Goal: Find contact information: Find contact information

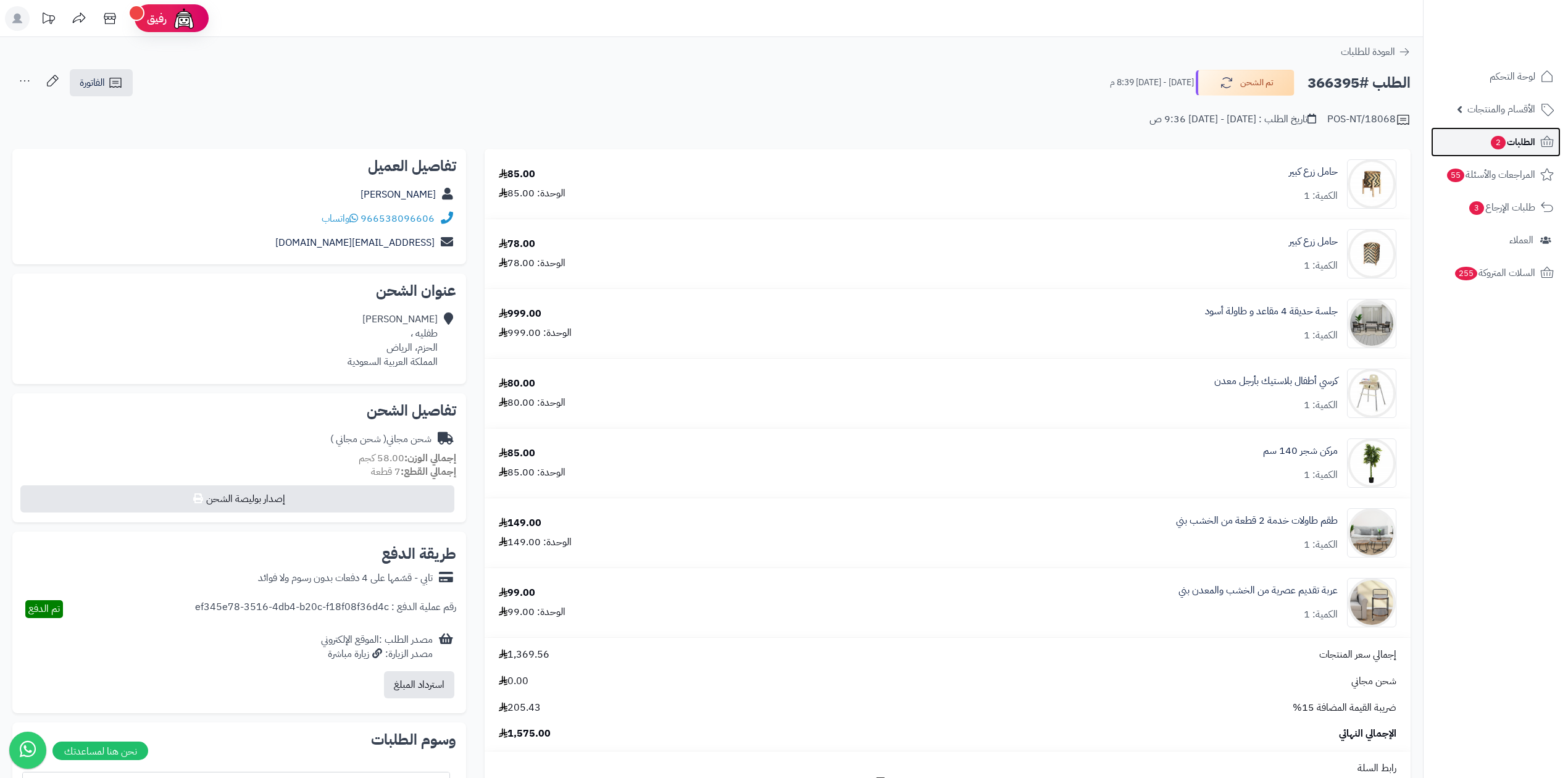
click at [1491, 144] on span "2" at bounding box center [1497, 143] width 15 height 14
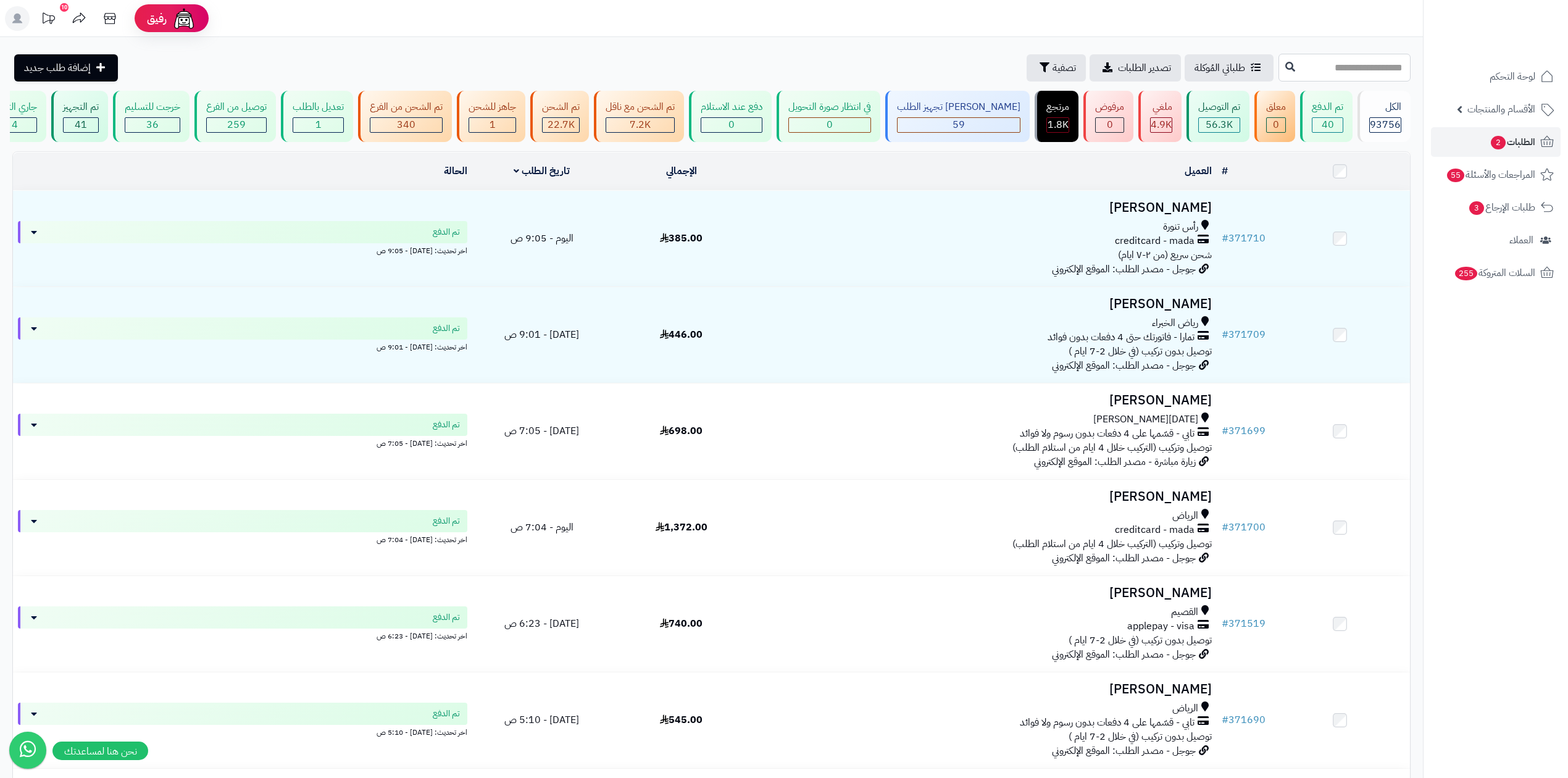
click at [1278, 72] on input "text" at bounding box center [1344, 67] width 132 height 28
paste input "******"
type input "******"
click at [1285, 63] on icon at bounding box center [1290, 66] width 10 height 10
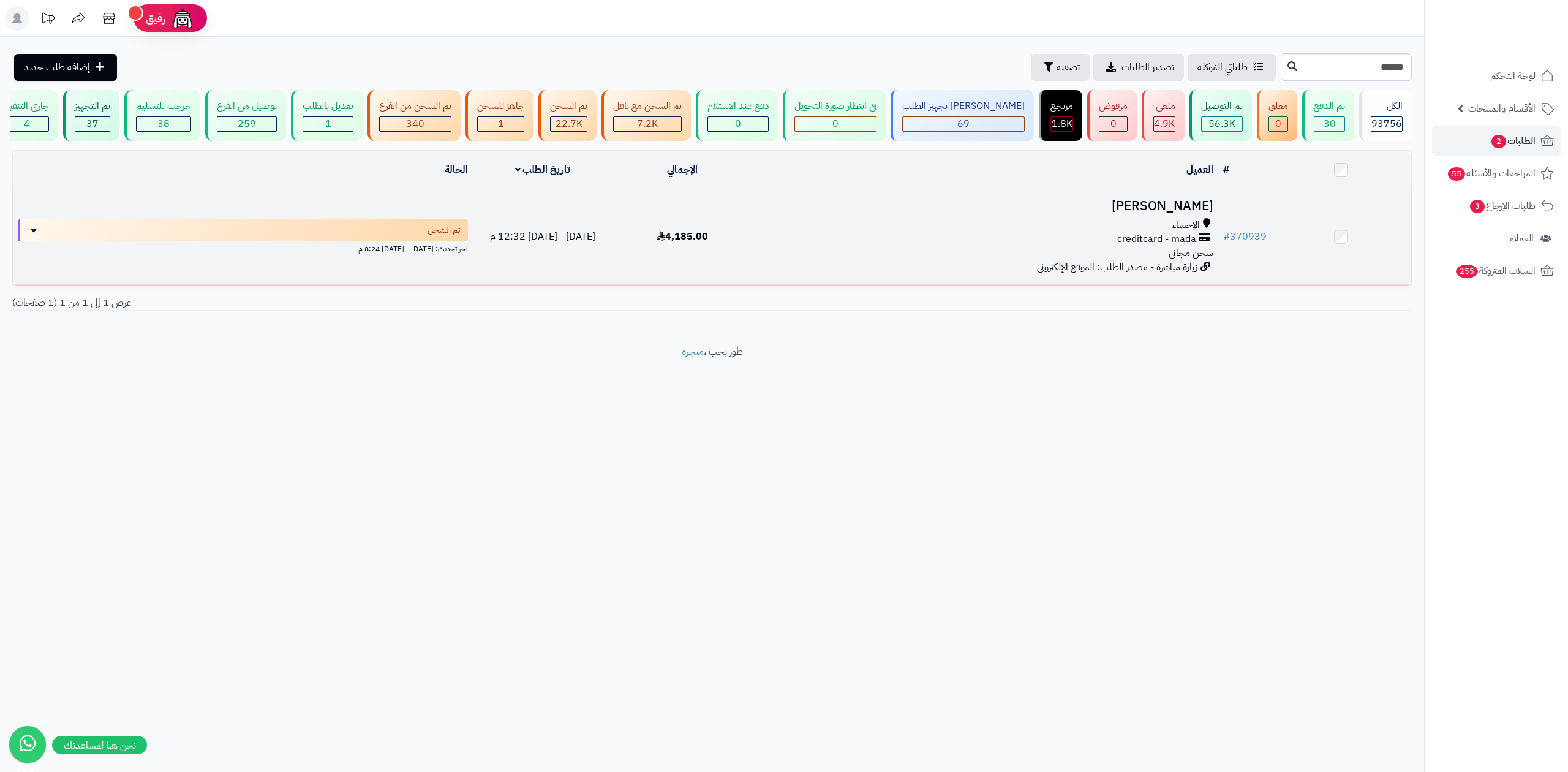
click at [1189, 204] on h3 "محمد العبد الله" at bounding box center [984, 206] width 456 height 14
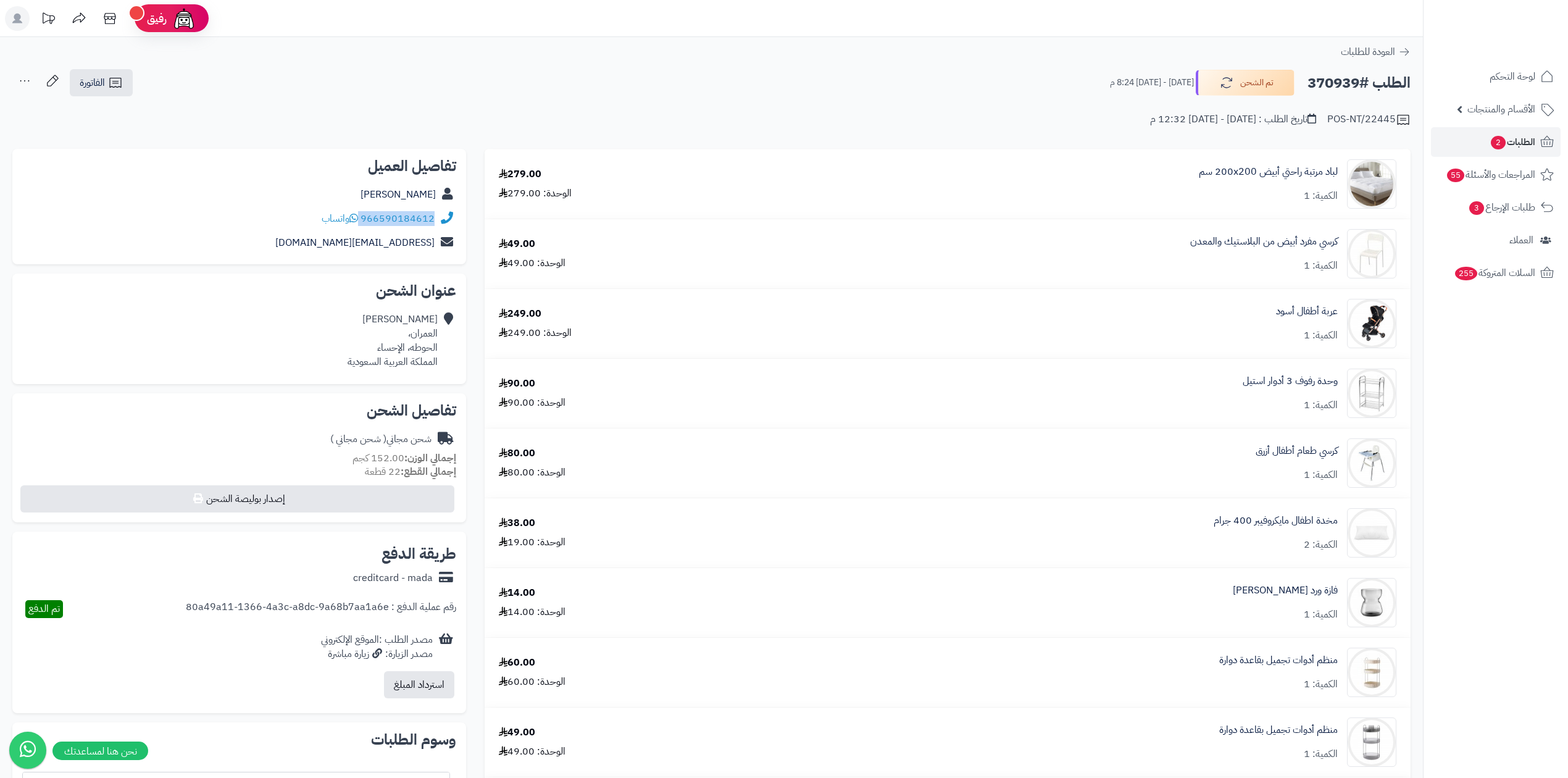
drag, startPoint x: 362, startPoint y: 215, endPoint x: 444, endPoint y: 215, distance: 82.0
click at [444, 215] on div "966590184612 واتساب" at bounding box center [239, 219] width 434 height 24
copy div "966590184612"
click at [1479, 145] on link "الطلبات 2" at bounding box center [1495, 142] width 130 height 30
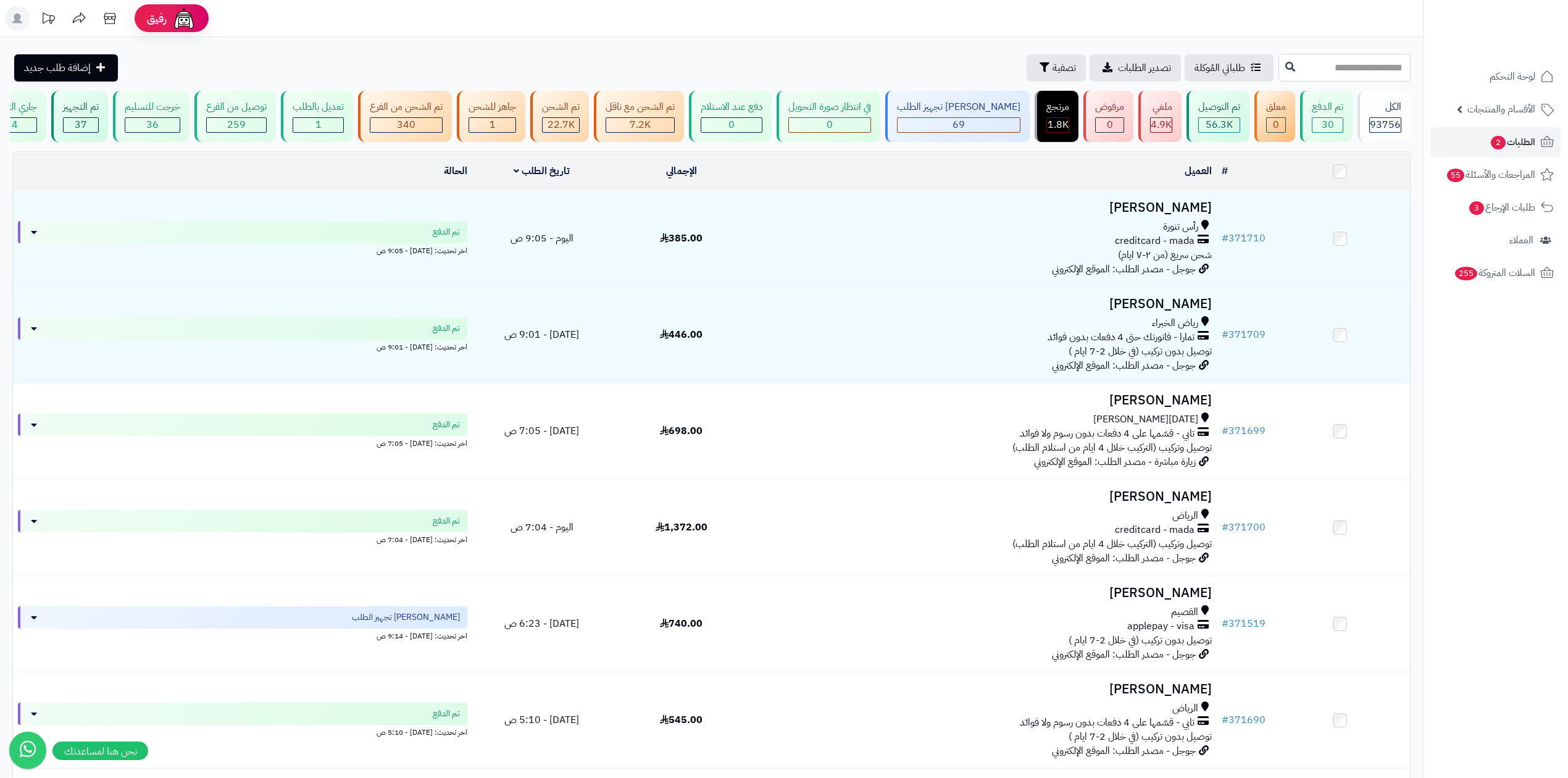
click at [1278, 79] on input "text" at bounding box center [1344, 67] width 132 height 28
type input "******"
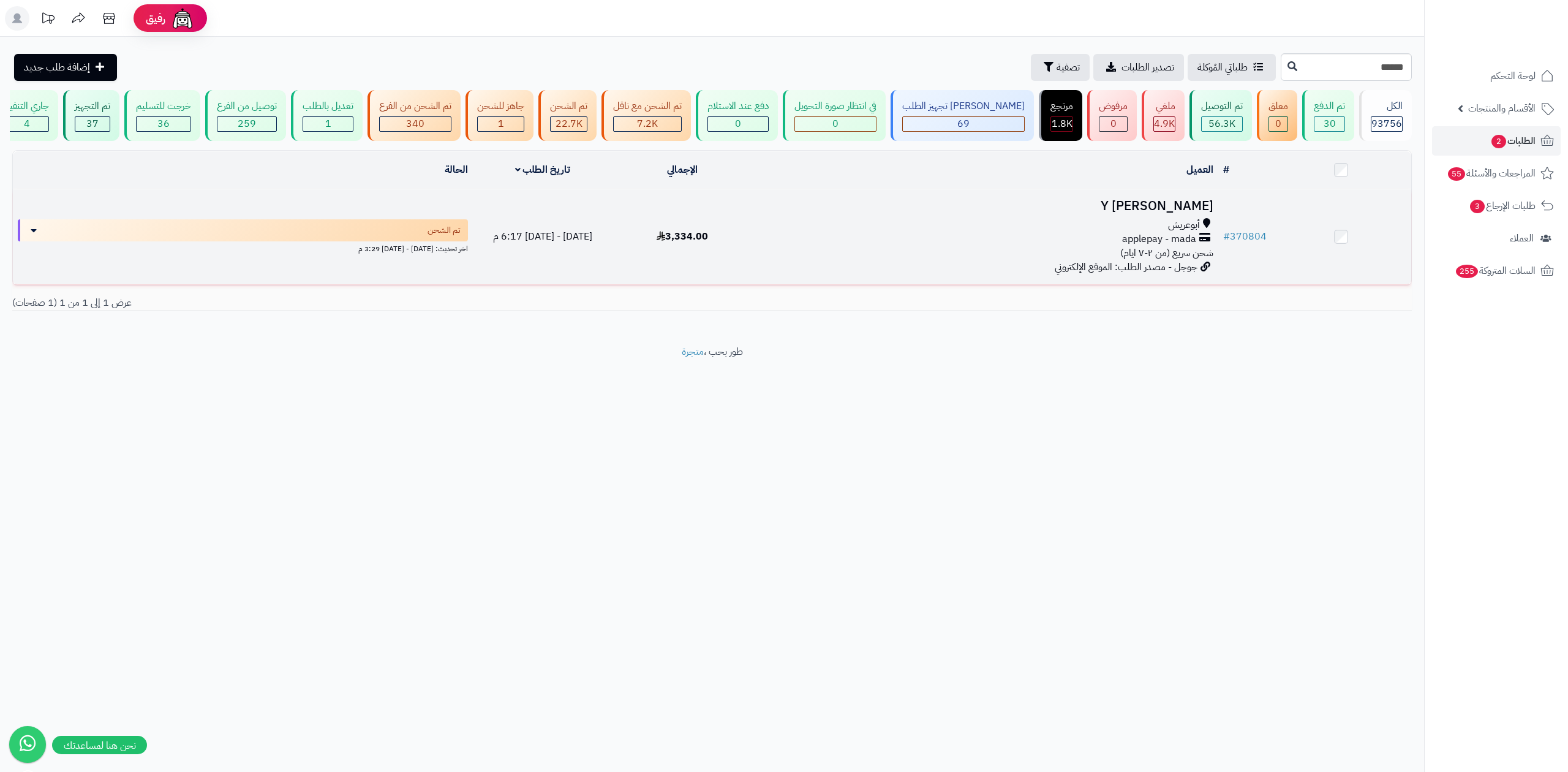
click at [1158, 218] on div "أبوعريش" at bounding box center [984, 225] width 456 height 14
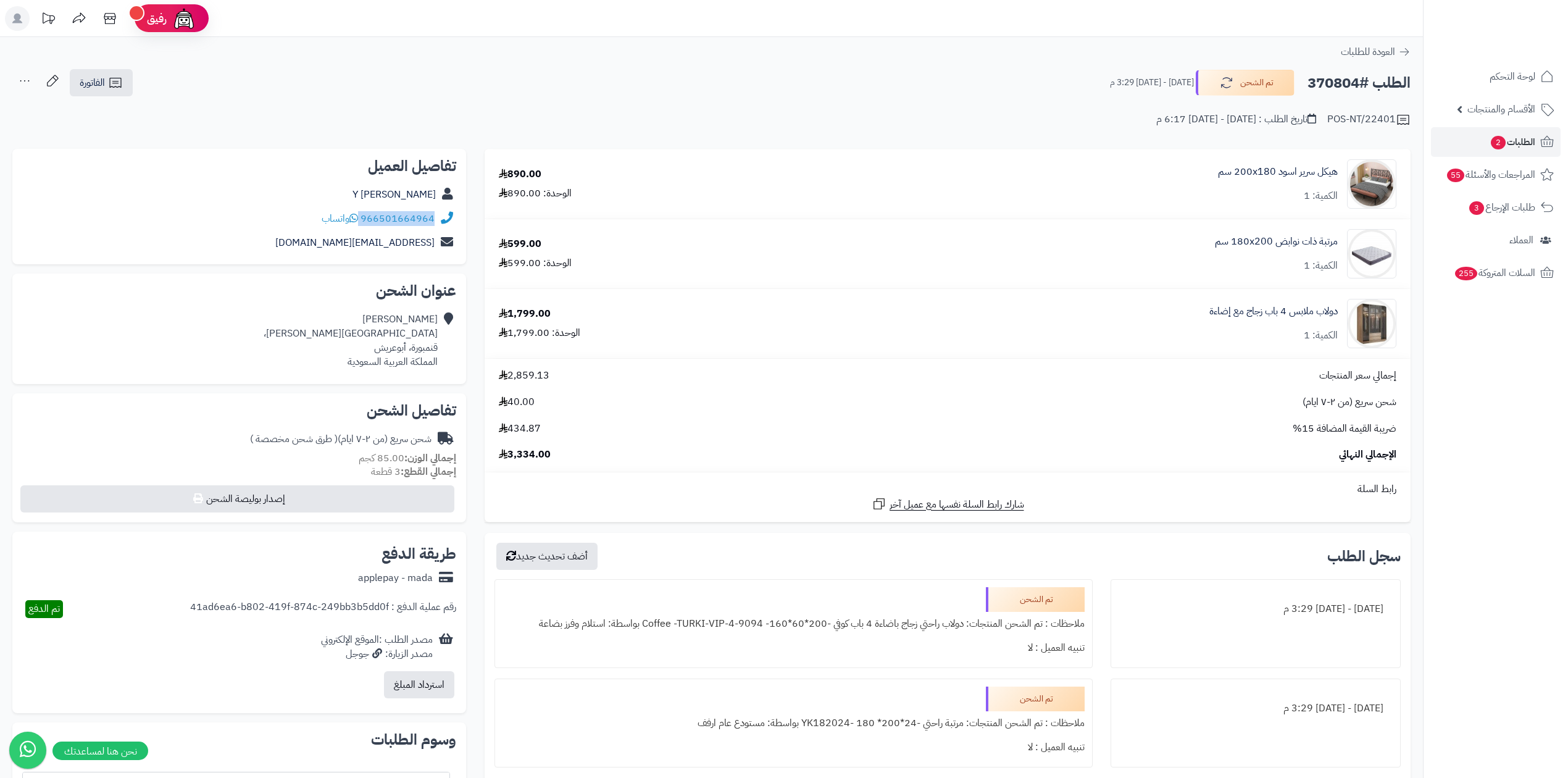
drag, startPoint x: 361, startPoint y: 221, endPoint x: 446, endPoint y: 220, distance: 85.0
click at [446, 220] on div "966501664964 واتساب" at bounding box center [239, 219] width 434 height 24
copy div "966501664964"
click at [1480, 152] on link "الطلبات 2" at bounding box center [1495, 142] width 130 height 30
